Goal: Task Accomplishment & Management: Manage account settings

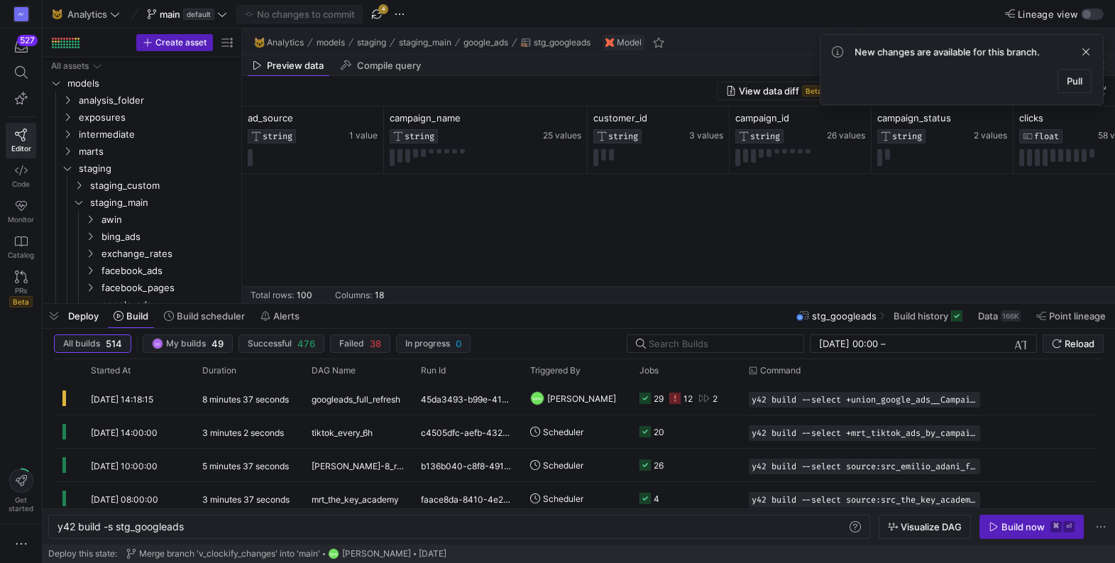
scroll to position [0, 127]
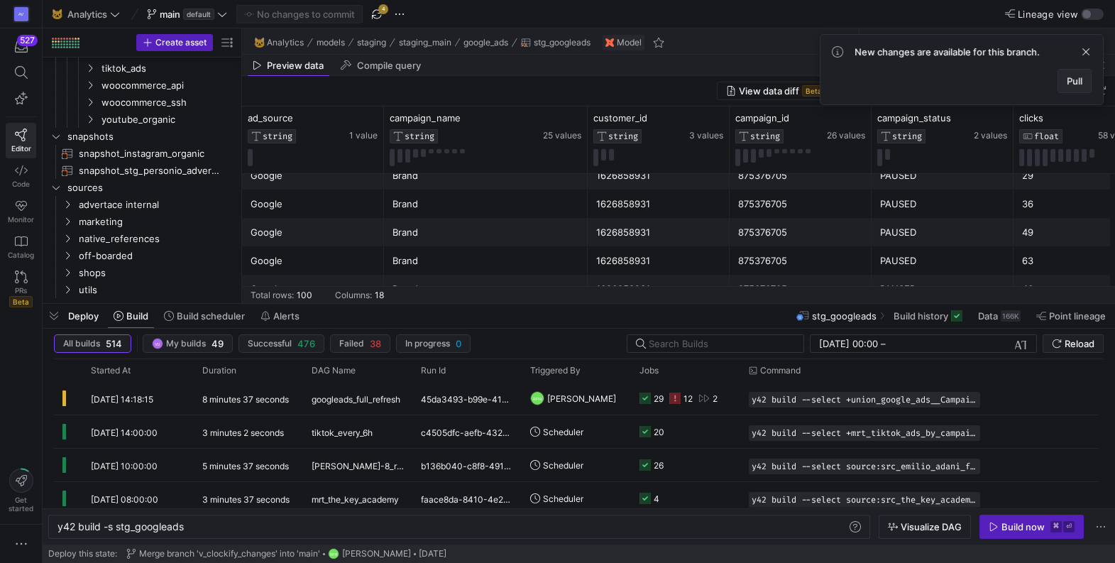
click at [1071, 81] on span "Pull" at bounding box center [1075, 80] width 16 height 11
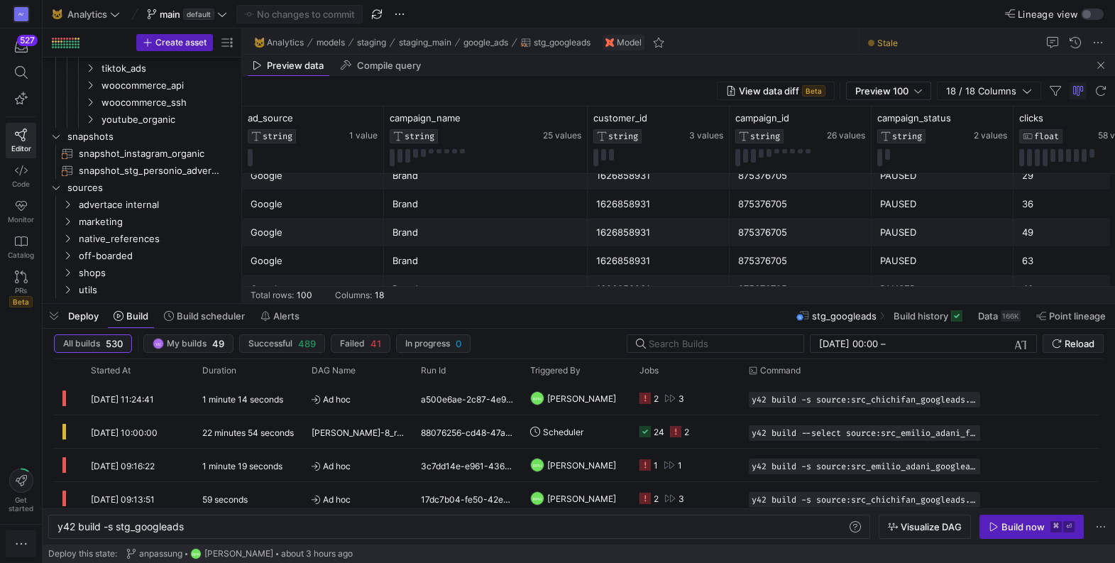
click at [25, 545] on icon "button" at bounding box center [21, 544] width 11 height 2
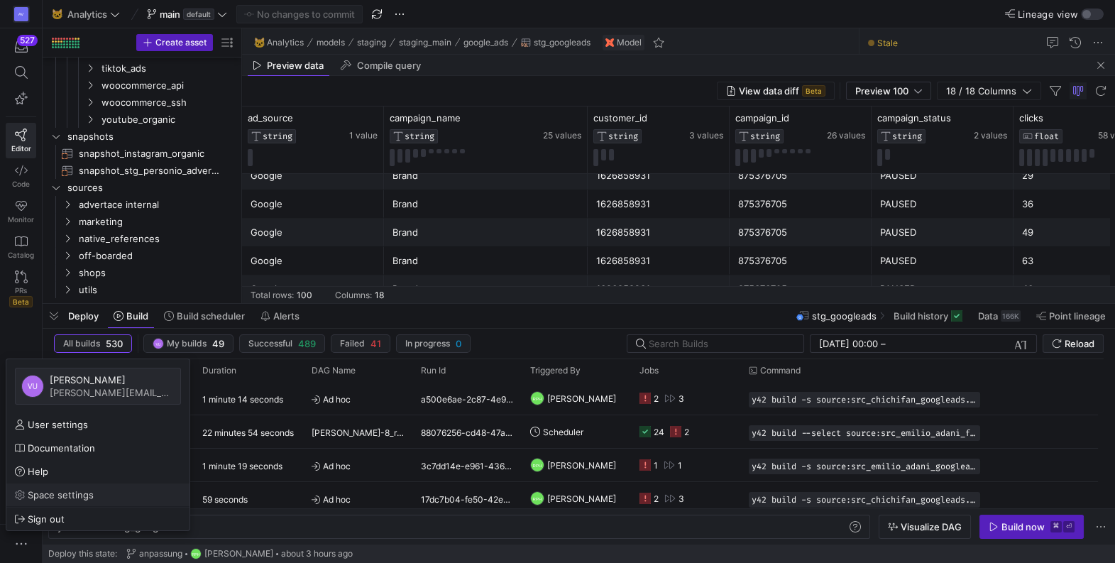
click at [62, 491] on span "Space settings" at bounding box center [61, 494] width 66 height 11
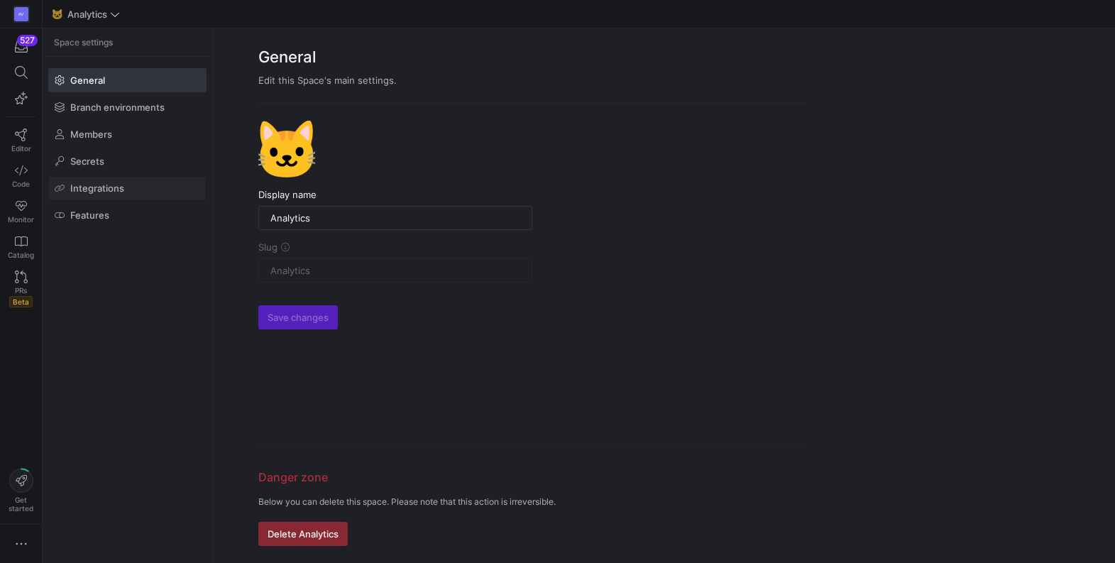
click at [84, 185] on span "Integrations" at bounding box center [97, 187] width 54 height 11
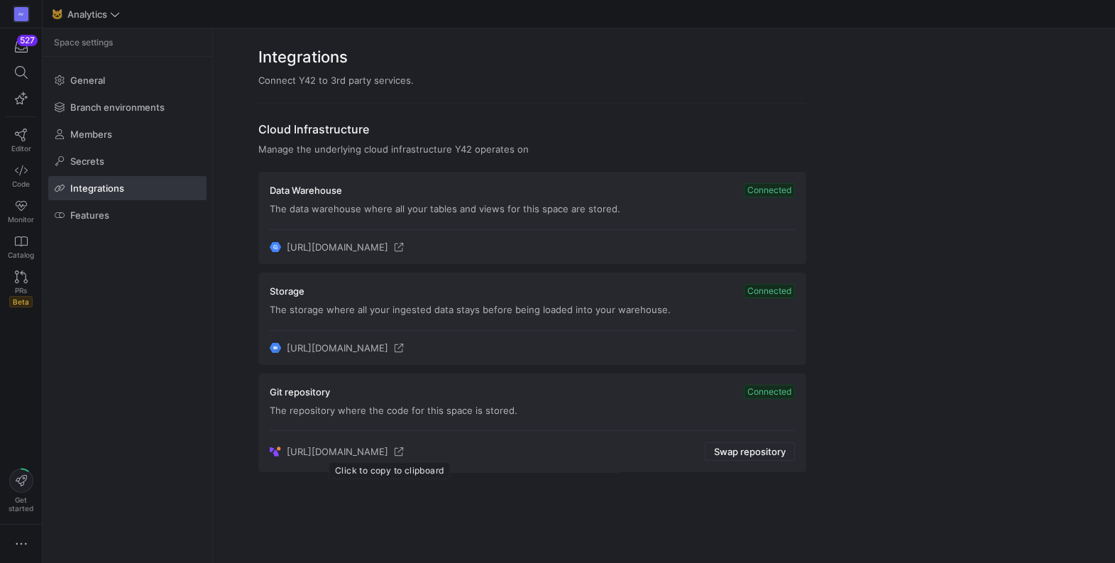
drag, startPoint x: 286, startPoint y: 454, endPoint x: 492, endPoint y: 452, distance: 205.9
click at [388, 452] on span "[URL][DOMAIN_NAME]" at bounding box center [338, 451] width 102 height 11
copy span "[URL][DOMAIN_NAME]"
click at [414, 443] on div "https://gitlab.prod.y42.dev/advertace/Analytics Swap repository" at bounding box center [532, 451] width 525 height 18
drag, startPoint x: 286, startPoint y: 452, endPoint x: 491, endPoint y: 454, distance: 205.2
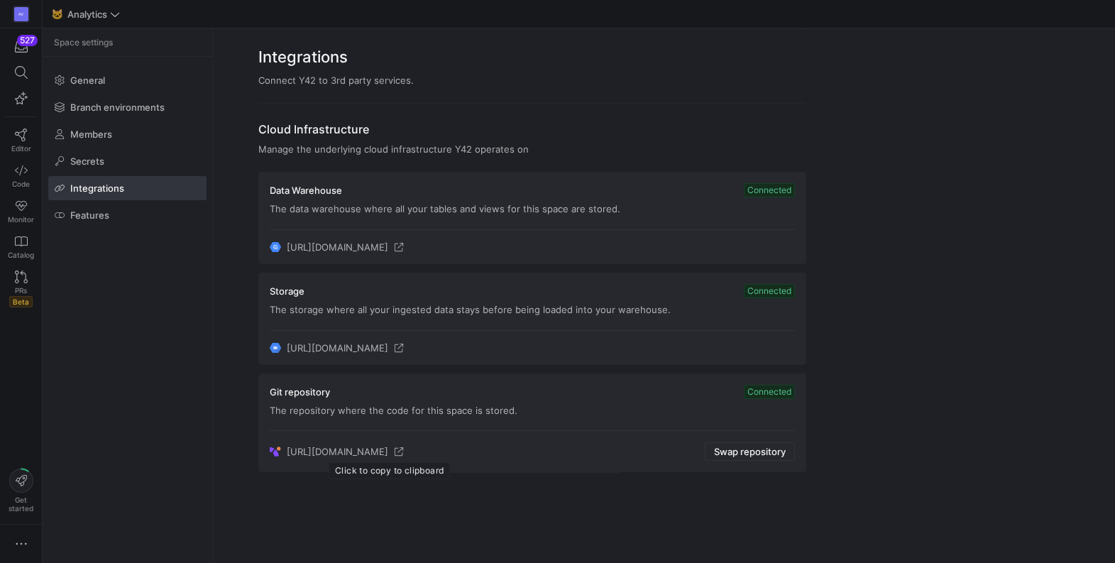
click at [404, 454] on div "[URL][DOMAIN_NAME]" at bounding box center [337, 451] width 134 height 11
copy span "[URL][DOMAIN_NAME]"
click at [283, 462] on y42-org-space-integration-card "Git repository Connected The repository where the code for this space is stored…" at bounding box center [532, 422] width 548 height 99
drag, startPoint x: 285, startPoint y: 450, endPoint x: 491, endPoint y: 450, distance: 206.6
click at [404, 450] on div "[URL][DOMAIN_NAME]" at bounding box center [337, 451] width 134 height 11
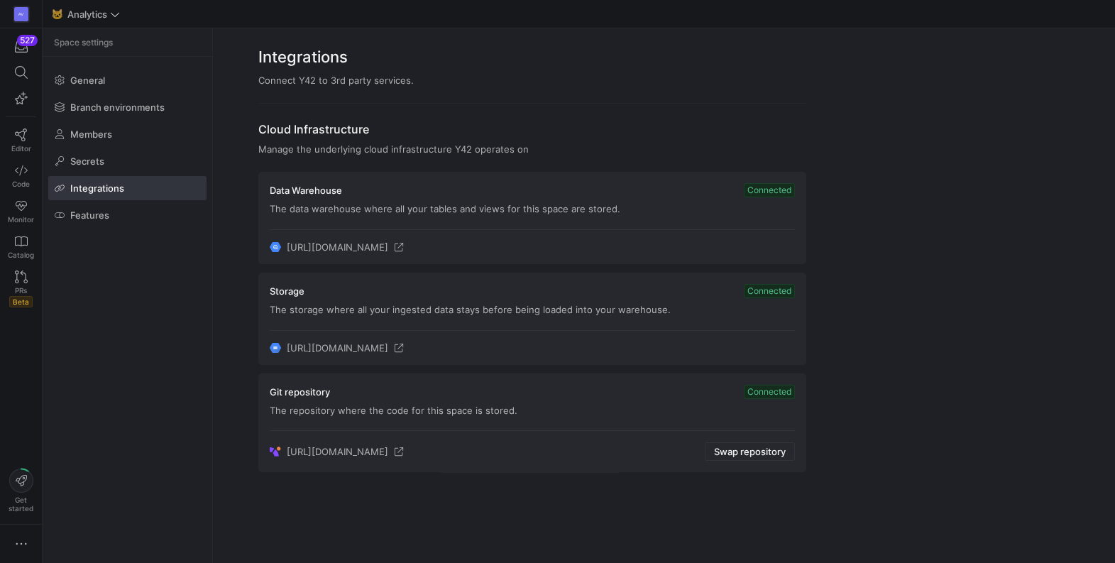
copy span "[URL][DOMAIN_NAME]"
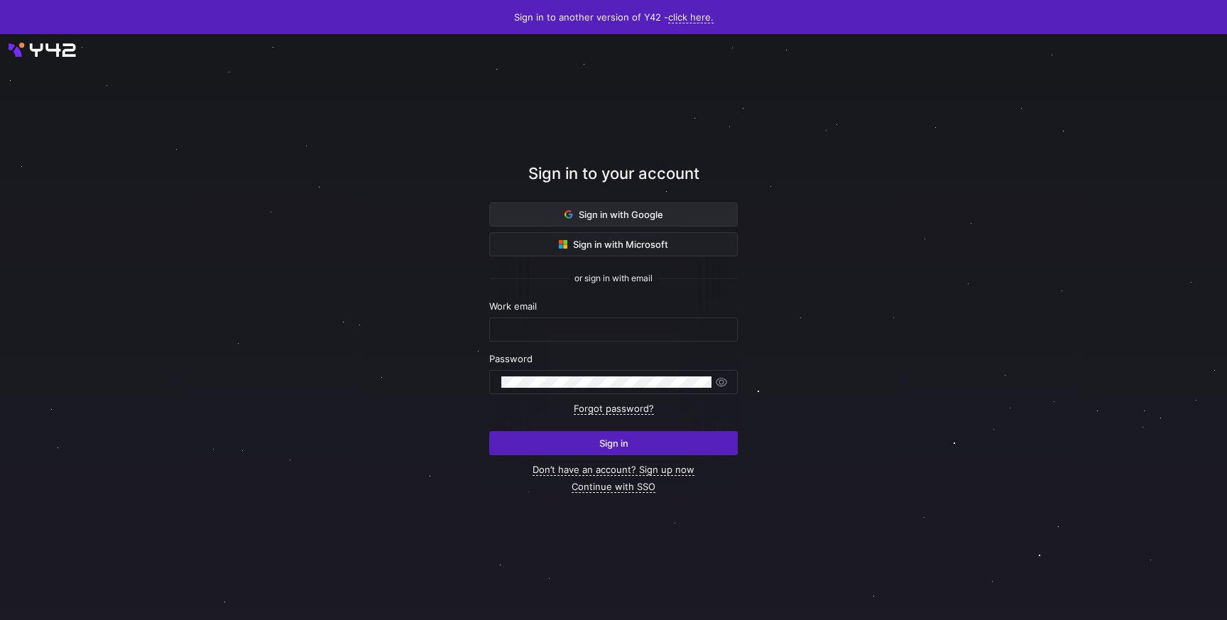
click at [617, 215] on span "Sign in with Google" at bounding box center [613, 214] width 99 height 11
